Goal: Information Seeking & Learning: Learn about a topic

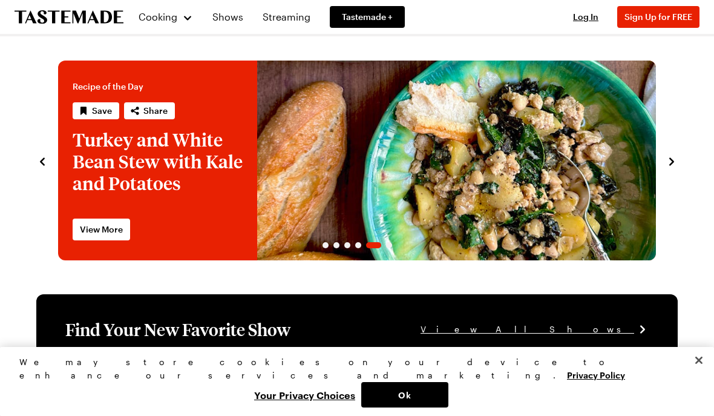
click at [360, 21] on span "Tastemade +" at bounding box center [367, 17] width 51 height 12
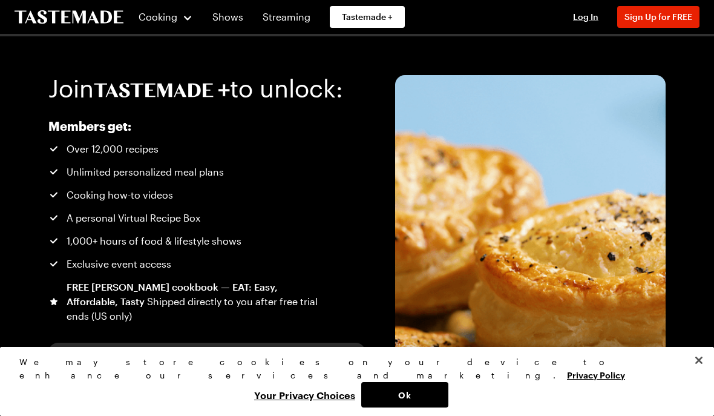
click at [156, 20] on span "Cooking" at bounding box center [158, 17] width 39 height 12
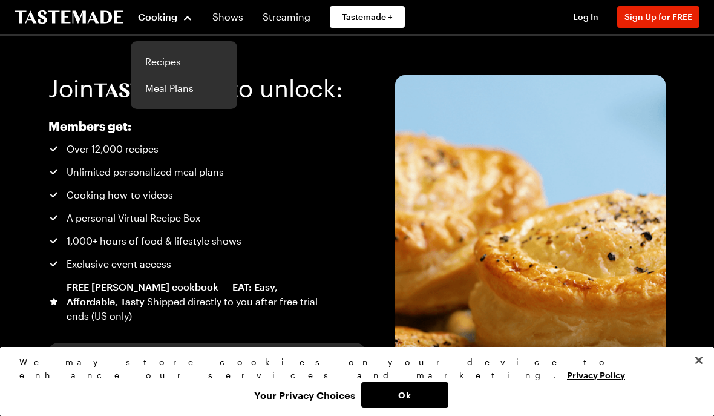
click at [152, 65] on link "Recipes" at bounding box center [184, 61] width 92 height 27
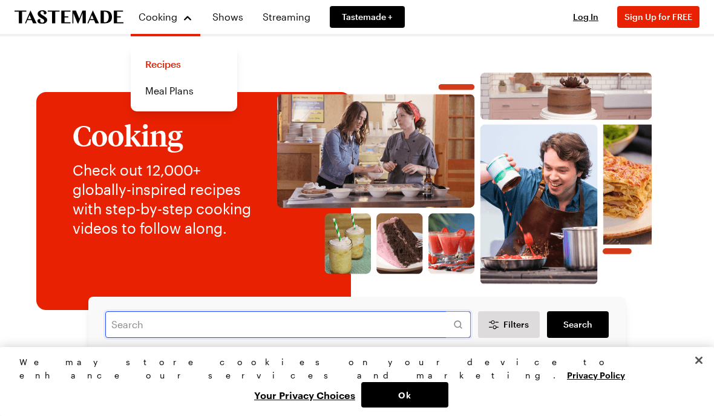
click at [196, 332] on input "text" at bounding box center [288, 324] width 366 height 27
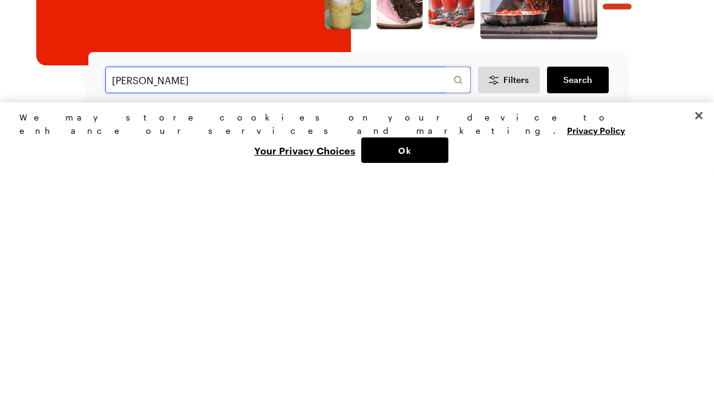
type input "[PERSON_NAME]"
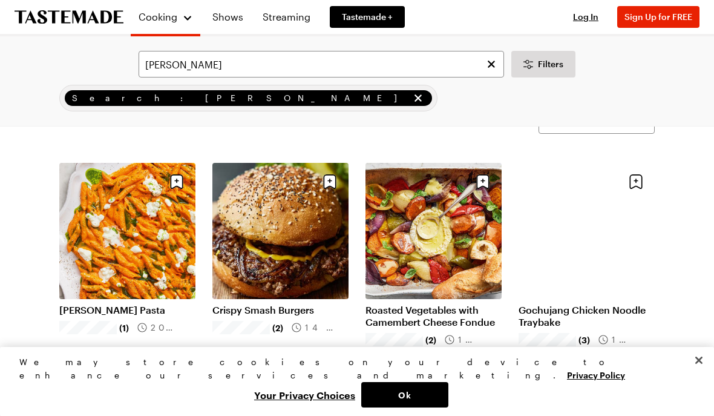
scroll to position [52, 0]
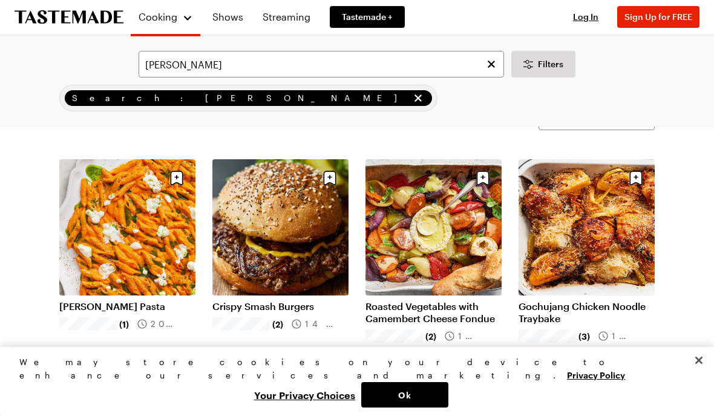
click at [81, 300] on link "[PERSON_NAME] Pasta" at bounding box center [127, 306] width 136 height 12
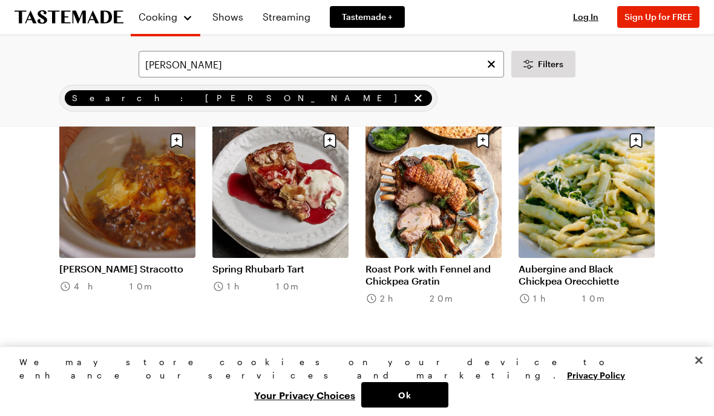
scroll to position [1036, 0]
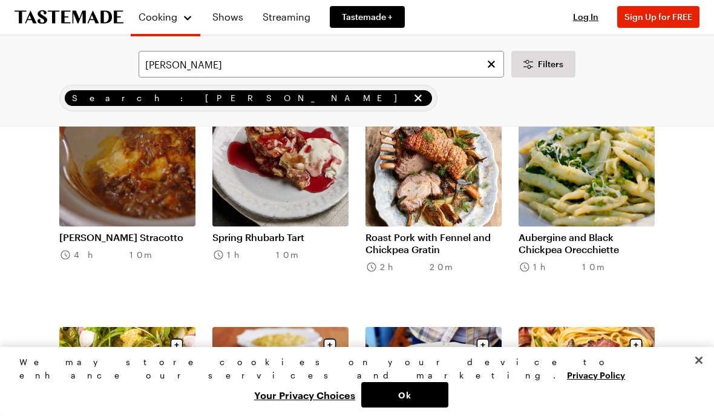
scroll to position [1042, 0]
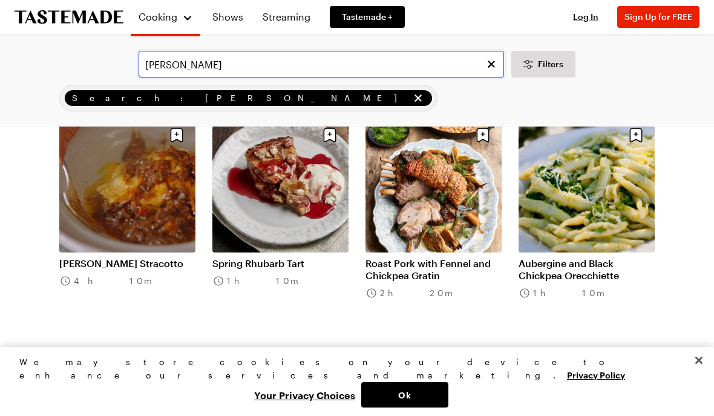
click at [285, 67] on input "[PERSON_NAME]" at bounding box center [322, 64] width 366 height 27
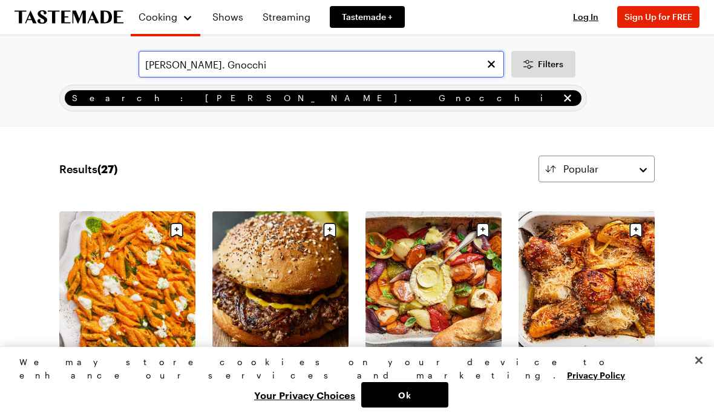
click at [351, 64] on input "[PERSON_NAME]. Gnocchi" at bounding box center [322, 64] width 366 height 27
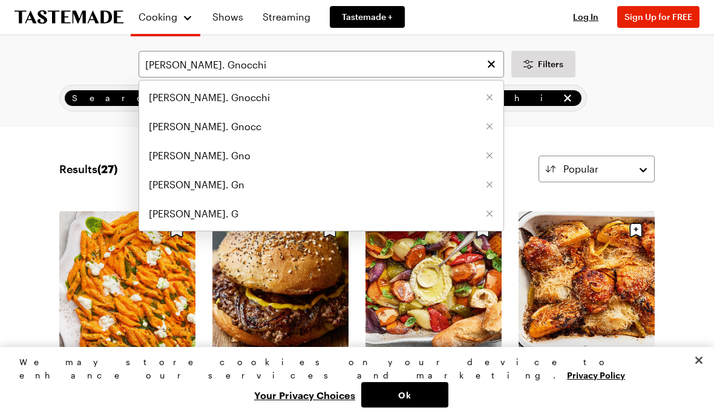
click at [177, 102] on span "[PERSON_NAME]. Gnocchi" at bounding box center [209, 97] width 121 height 15
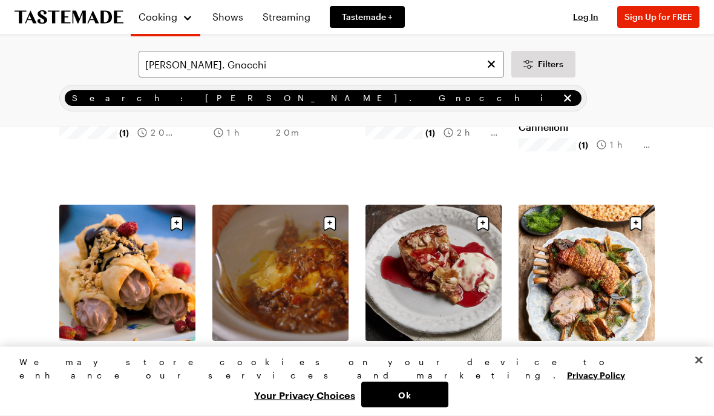
scroll to position [970, 0]
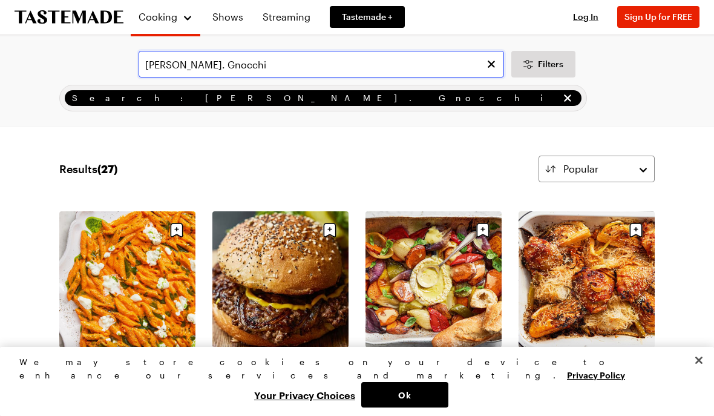
click at [260, 70] on input "[PERSON_NAME]. Gnocchi" at bounding box center [322, 64] width 366 height 27
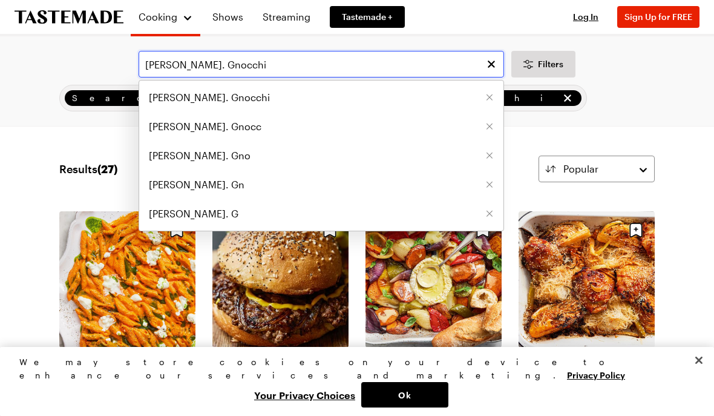
click at [199, 65] on input "[PERSON_NAME]. Gnocchi" at bounding box center [322, 64] width 366 height 27
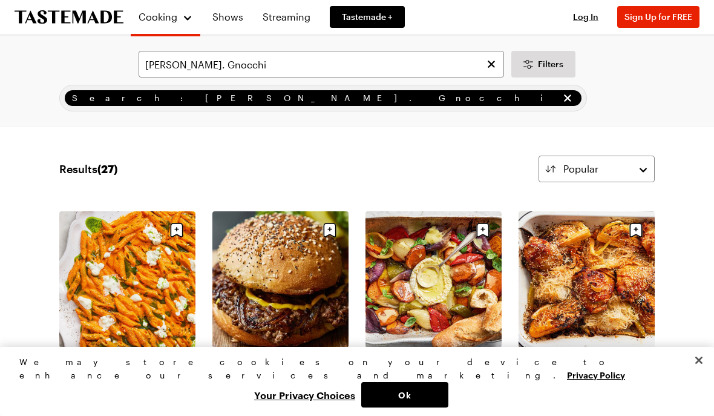
click at [77, 71] on div "[PERSON_NAME]. Gnocchi Filters" at bounding box center [357, 64] width 680 height 27
click at [203, 68] on input "[PERSON_NAME]. Gnocchi" at bounding box center [322, 64] width 366 height 27
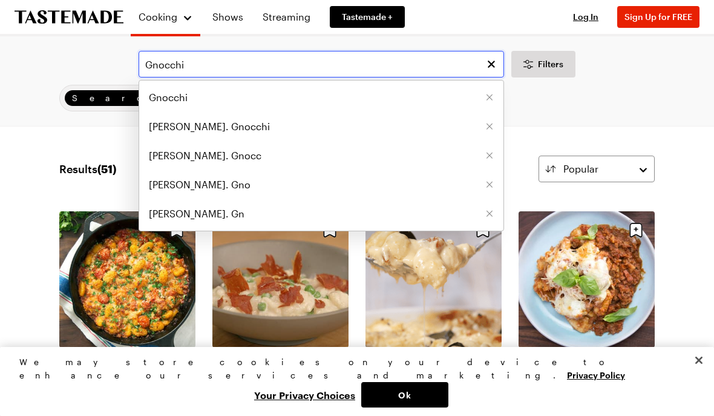
type input "Gnocchi"
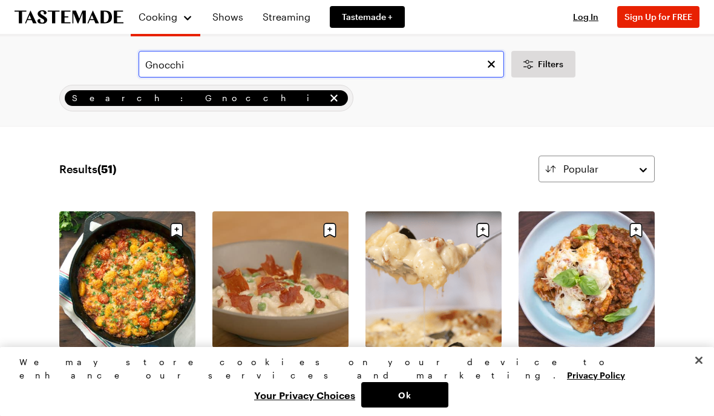
click at [237, 70] on input "Gnocchi" at bounding box center [322, 64] width 366 height 27
